Goal: Find contact information: Find contact information

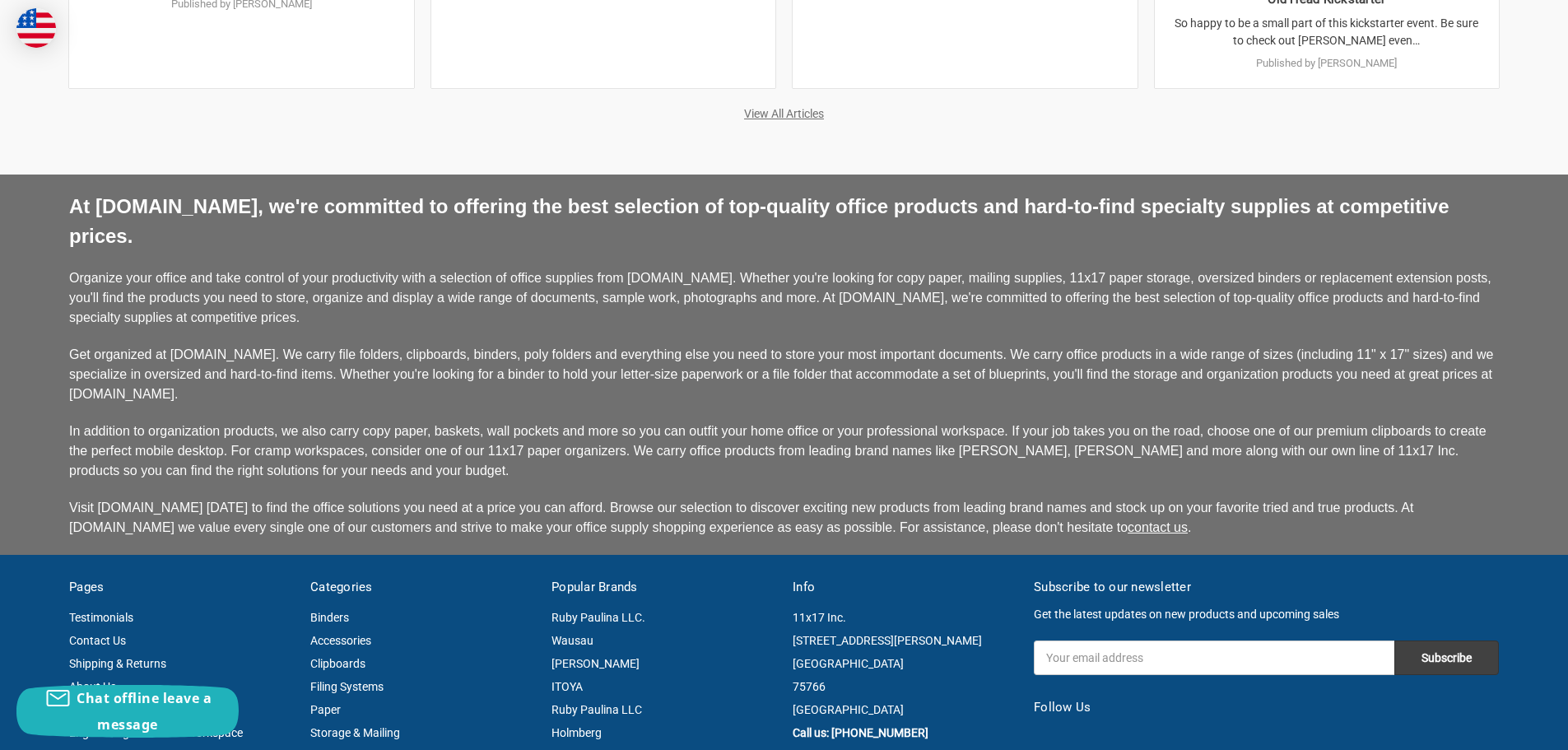
scroll to position [4270, 0]
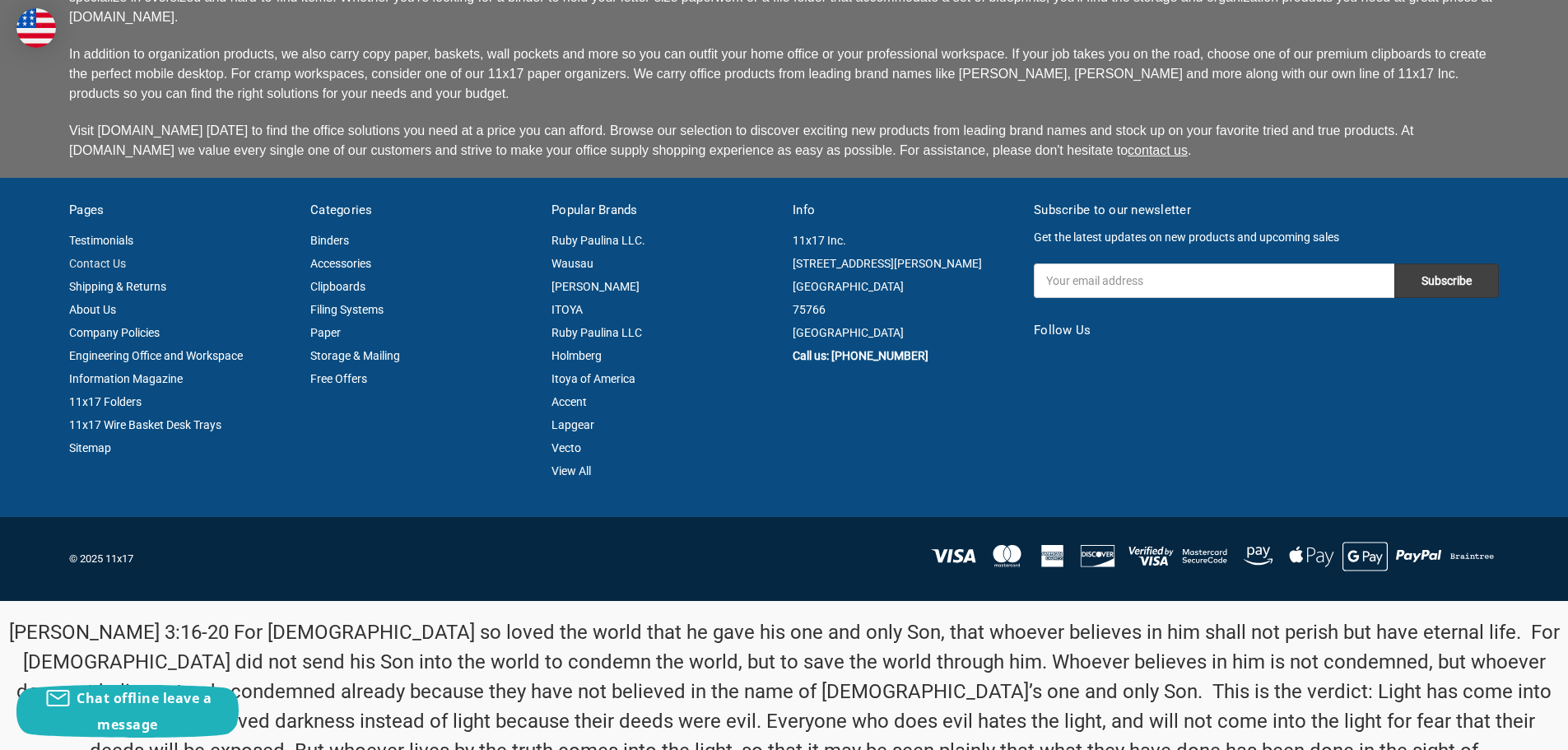
click at [108, 257] on link "Contact Us" at bounding box center [97, 263] width 57 height 13
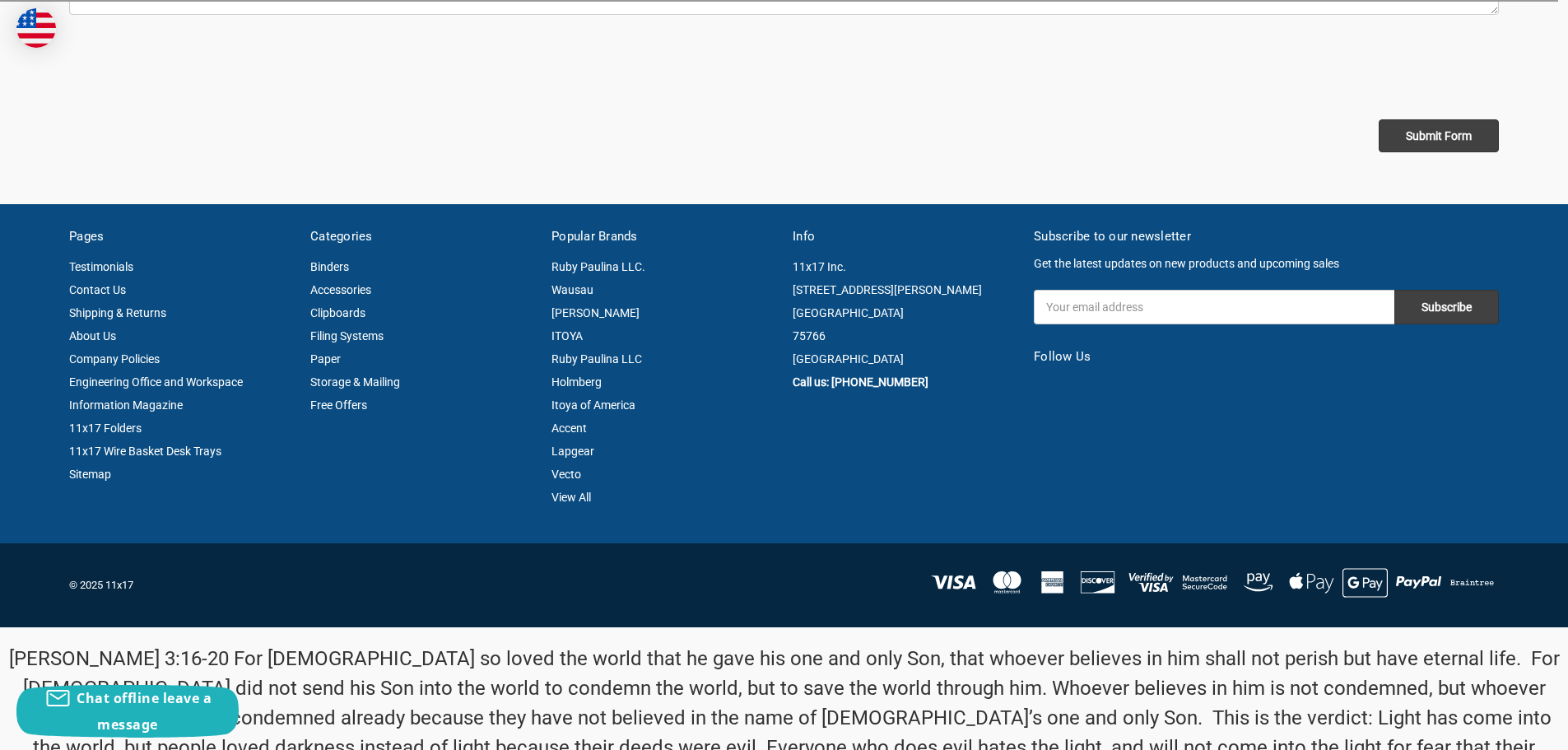
scroll to position [840, 0]
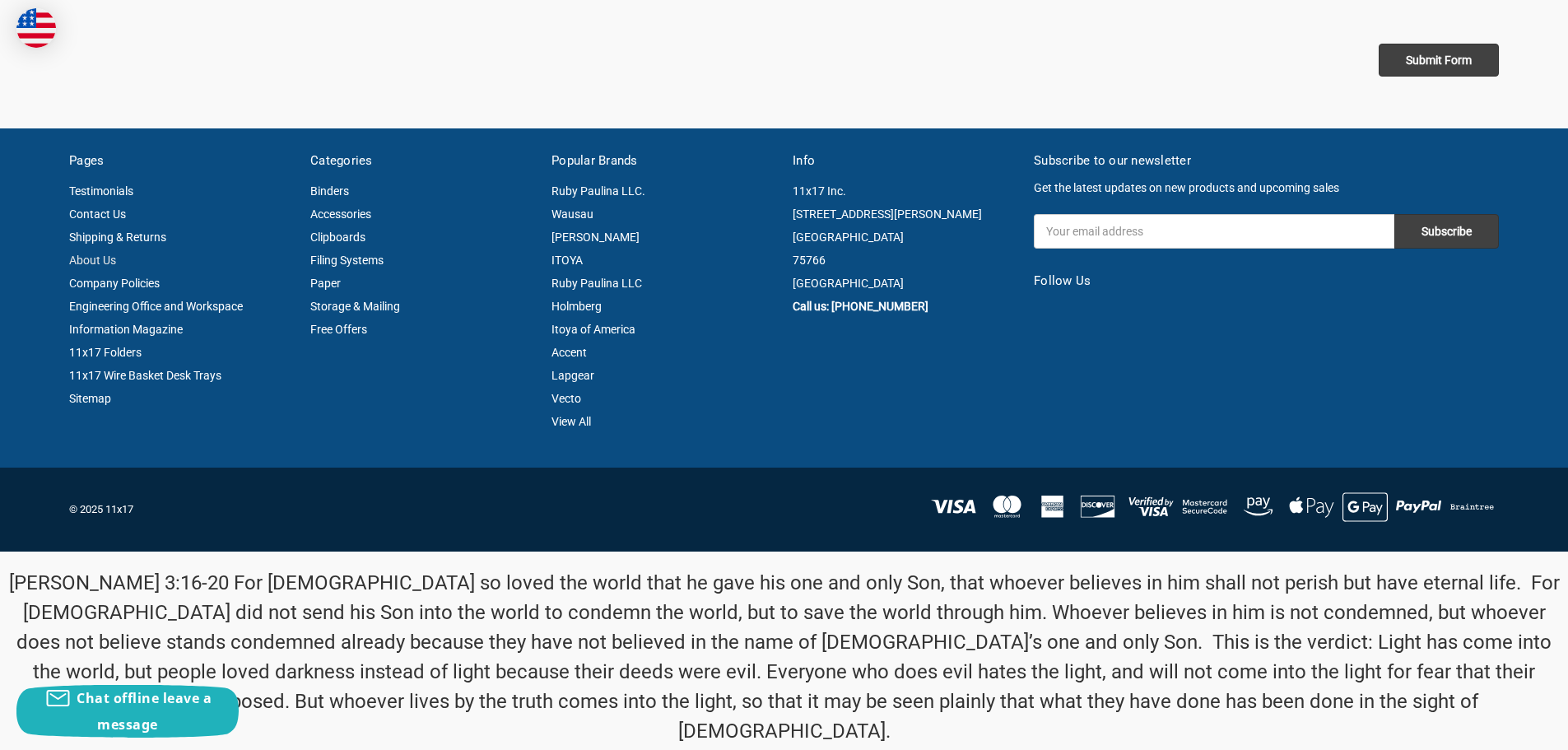
click at [96, 258] on link "About Us" at bounding box center [92, 260] width 46 height 13
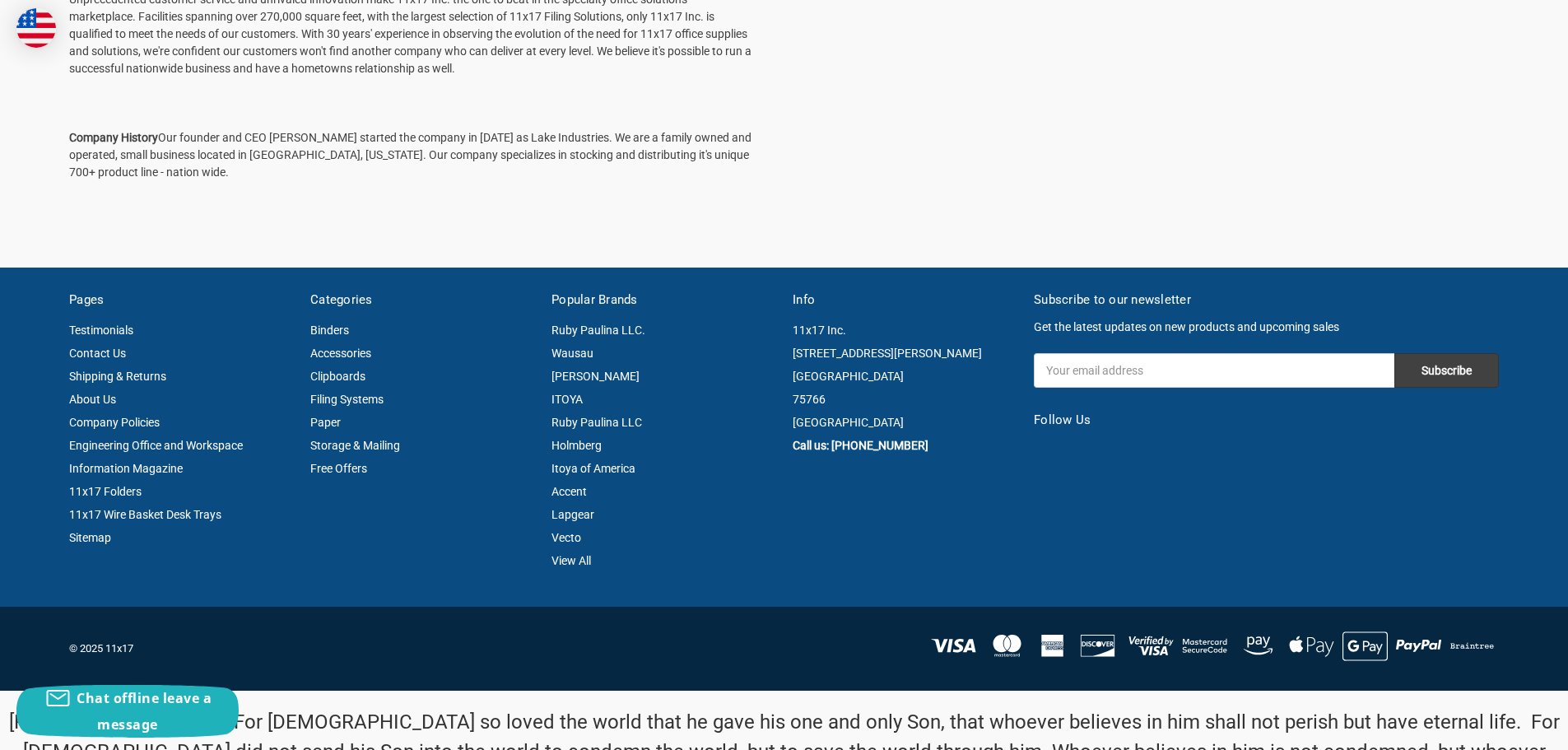
scroll to position [83, 0]
